Goal: Transaction & Acquisition: Purchase product/service

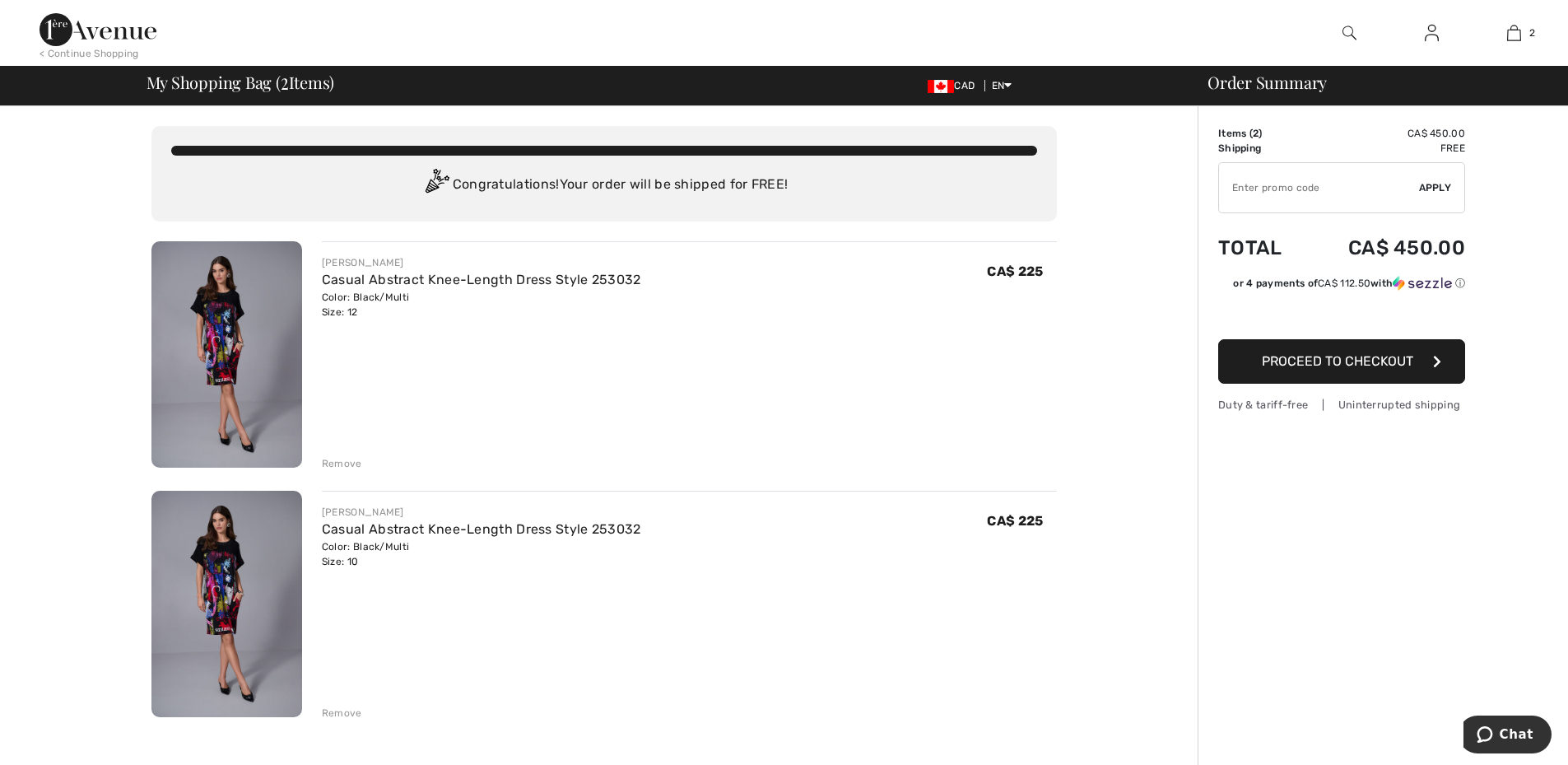
click at [334, 460] on div "Remove" at bounding box center [342, 464] width 40 height 15
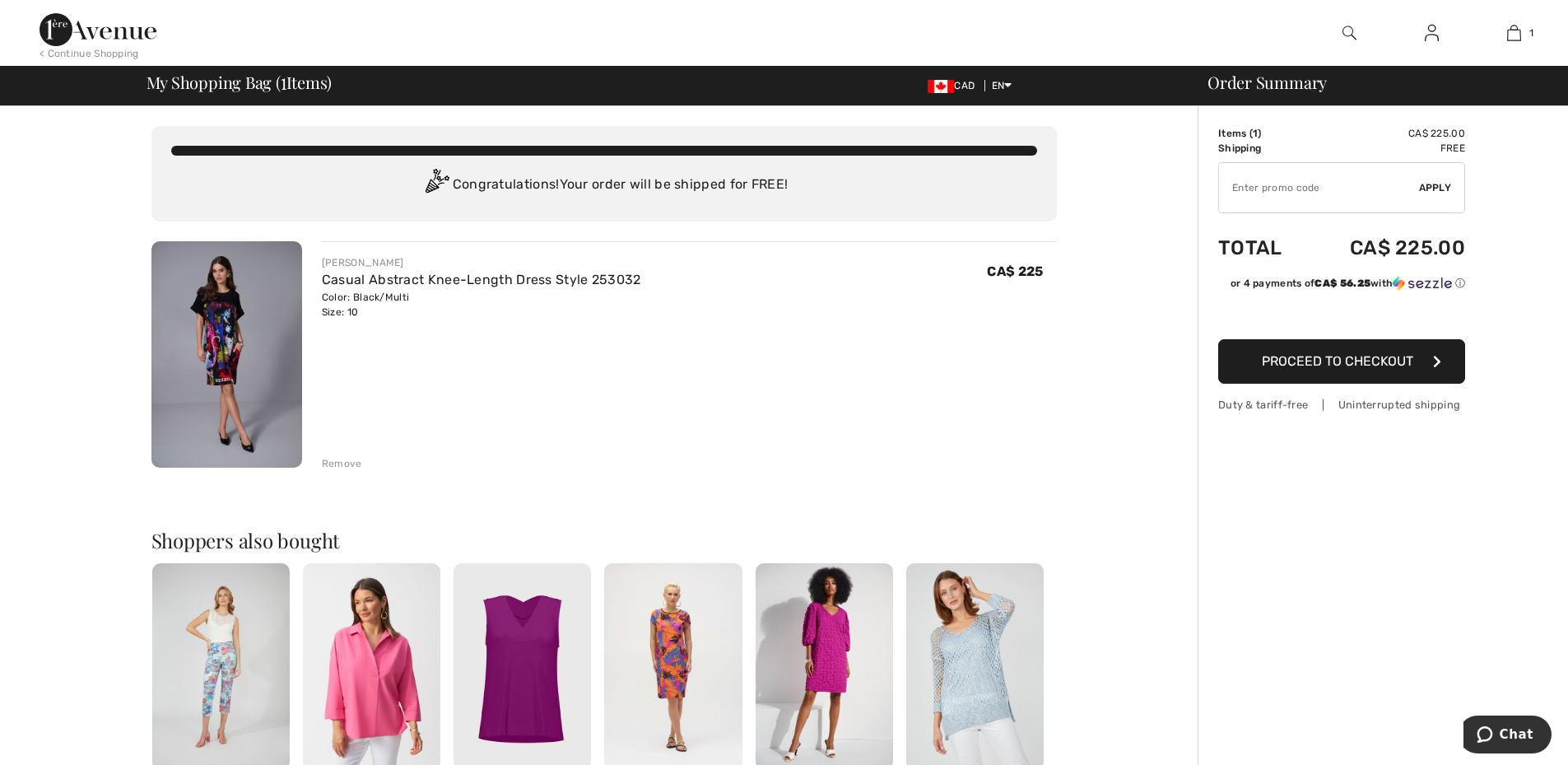
click at [1260, 192] on input "TEXT" at bounding box center [1318, 187] width 200 height 49
type input "EXTRA20"
click at [1423, 187] on span "Apply" at bounding box center [1435, 188] width 33 height 15
click at [338, 462] on div "Remove" at bounding box center [342, 464] width 40 height 15
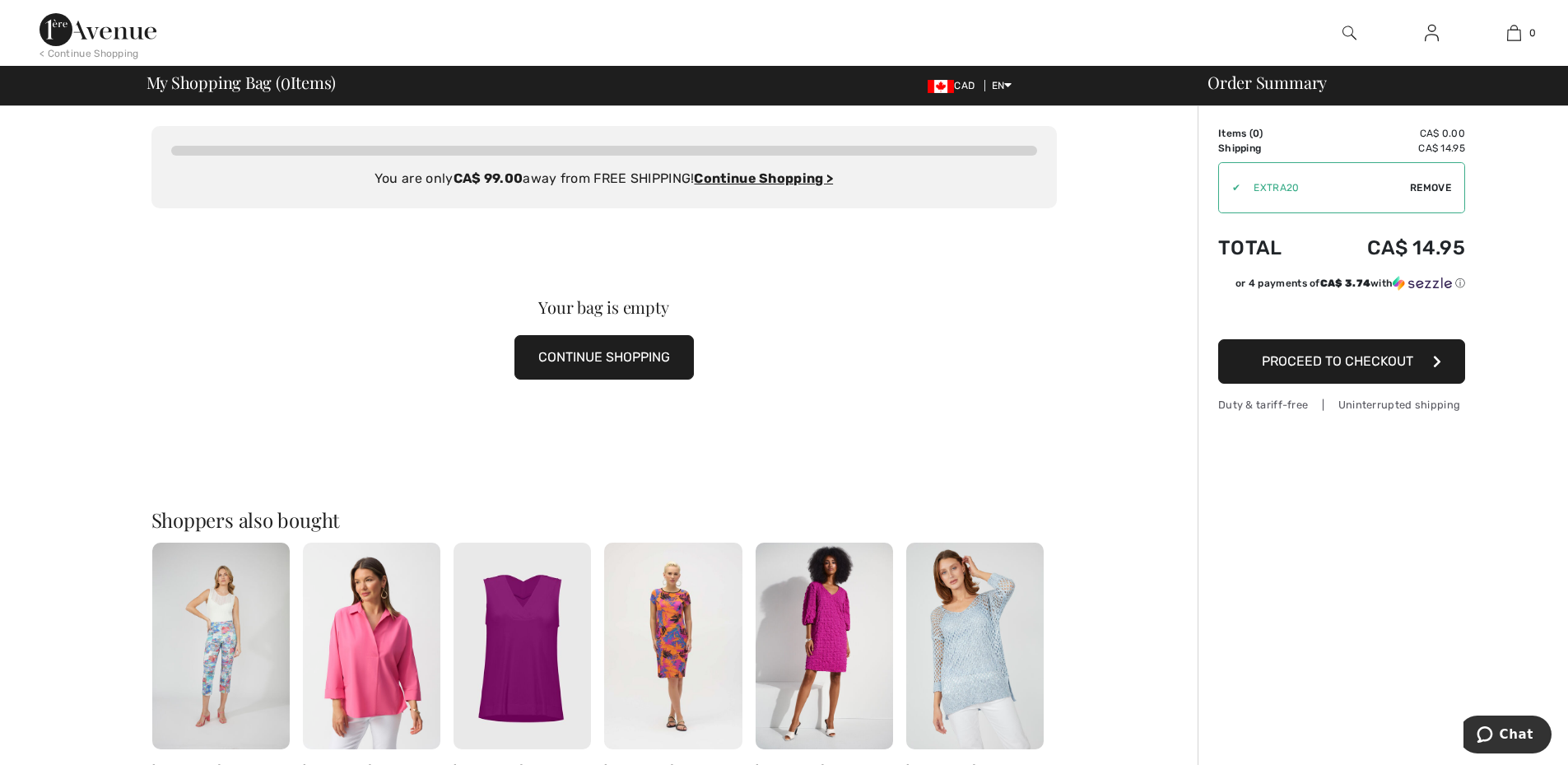
click at [1419, 184] on span "Remove" at bounding box center [1430, 188] width 41 height 15
click at [0, 0] on div at bounding box center [0, 0] width 0 height 0
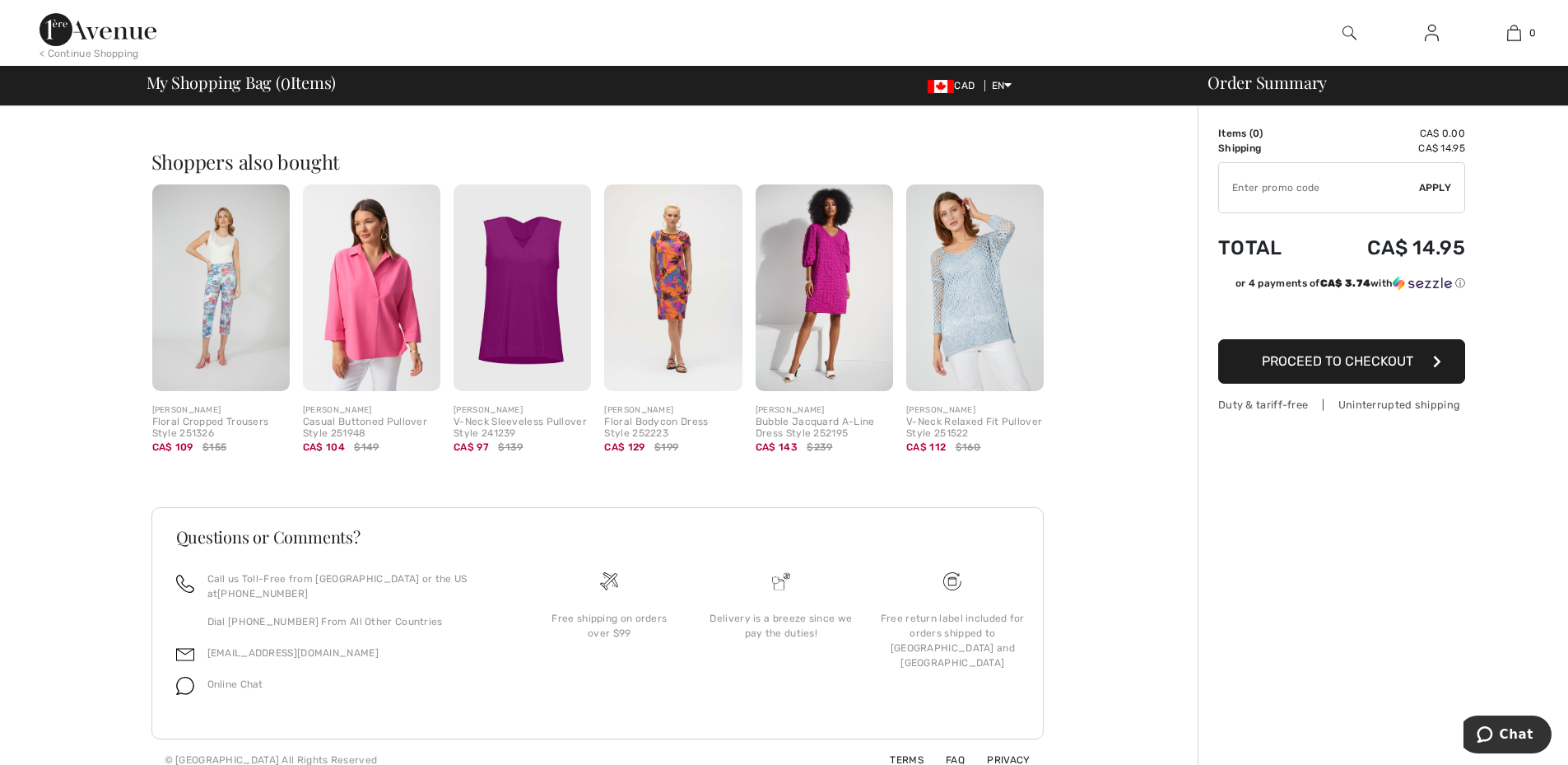
scroll to position [359, 0]
